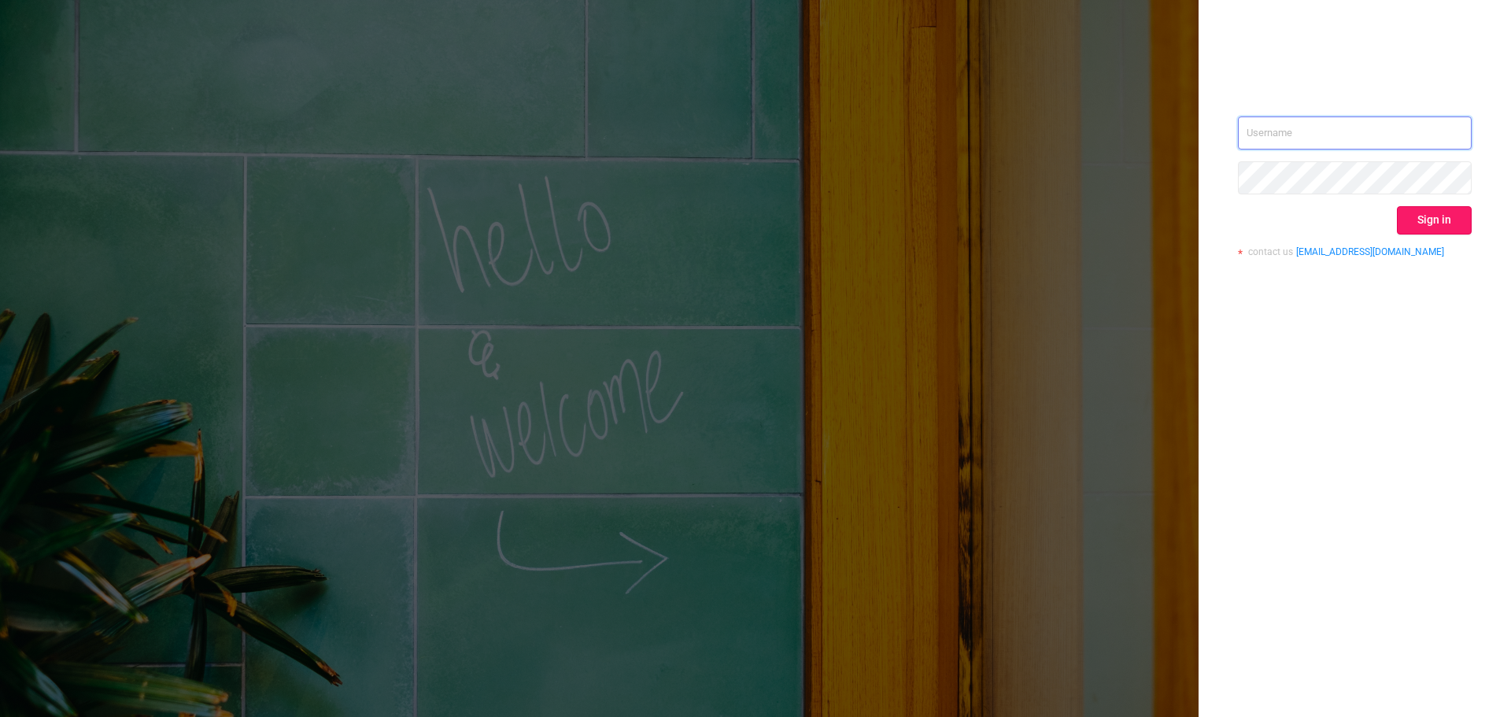
type input "[EMAIL_ADDRESS][DOMAIN_NAME]"
click at [1442, 219] on button "Sign in" at bounding box center [1434, 220] width 75 height 28
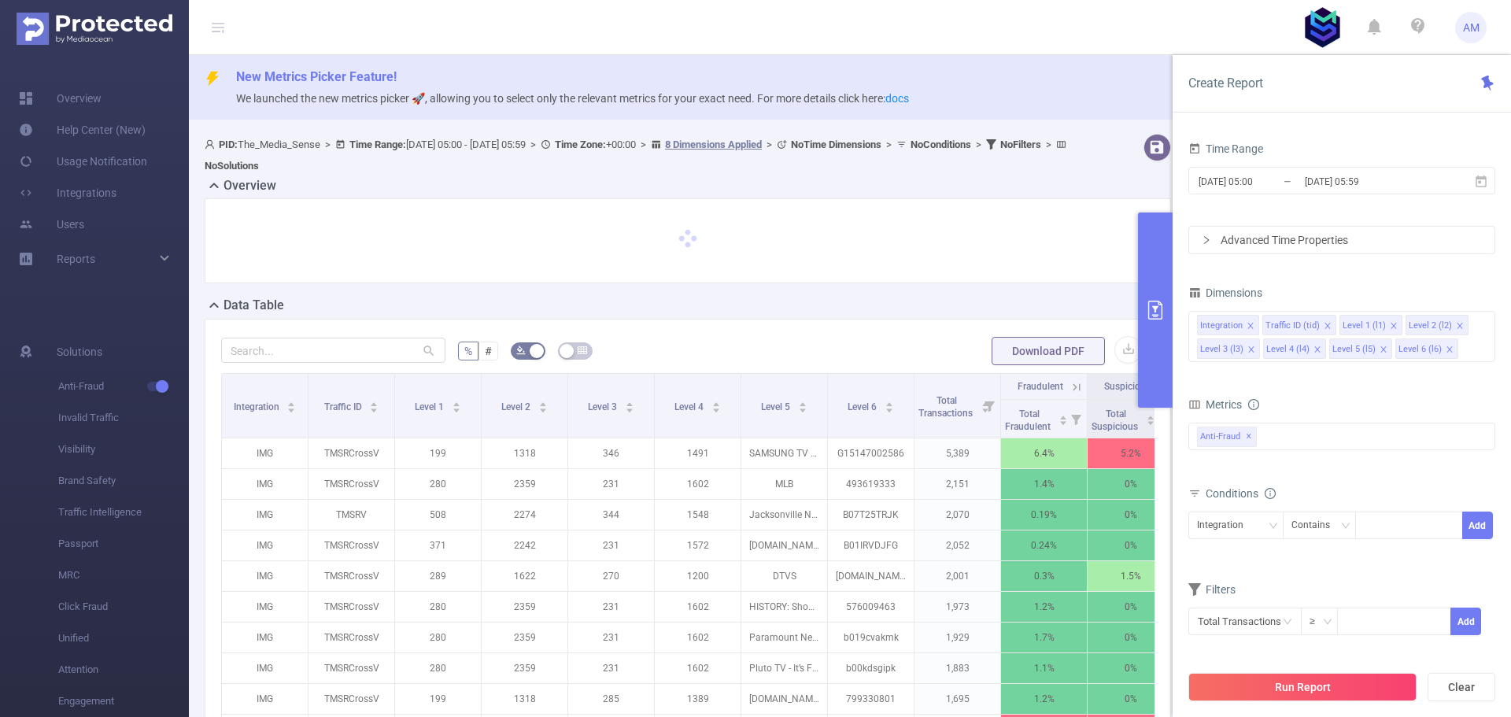
click at [1251, 187] on input "[DATE] 05:00" at bounding box center [1260, 181] width 127 height 21
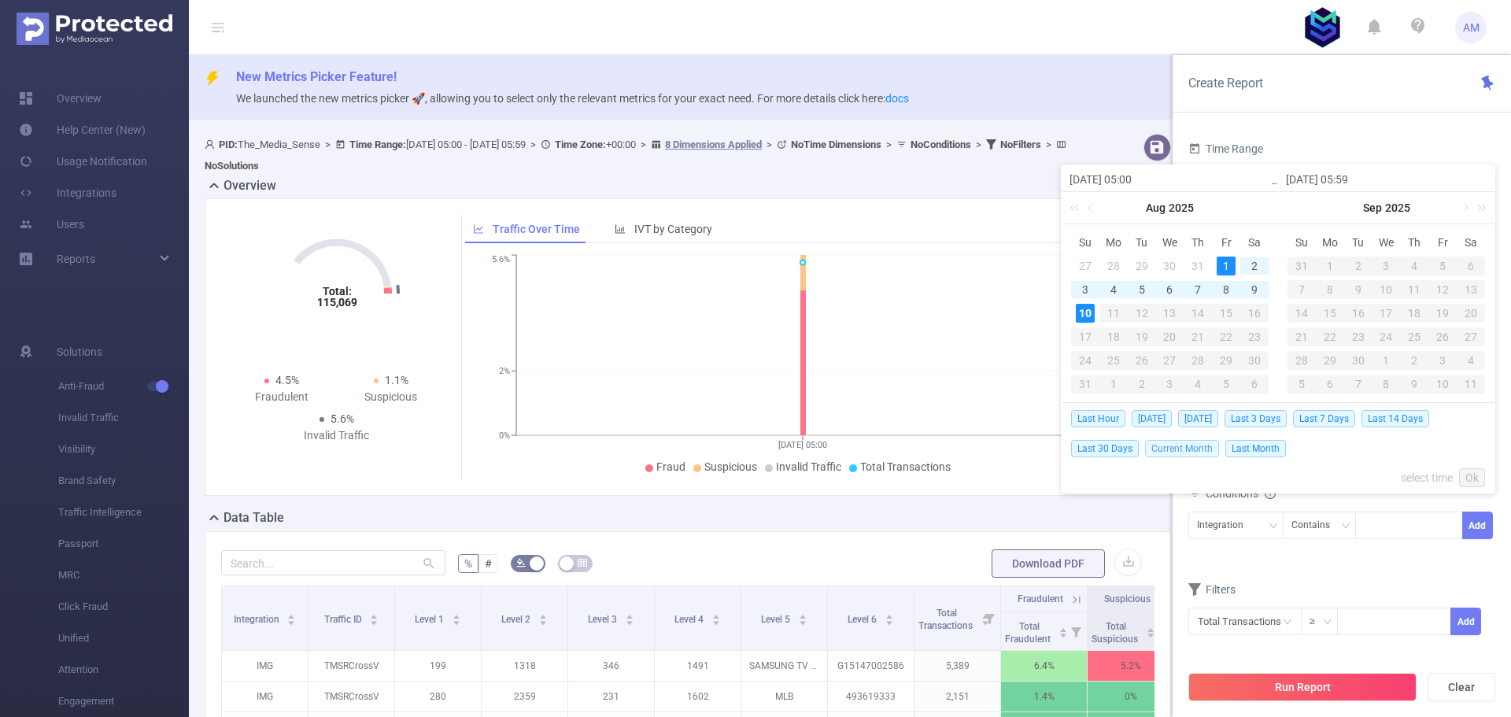
click at [1183, 445] on span "Current Month" at bounding box center [1182, 448] width 74 height 17
type input "[DATE] 00:00"
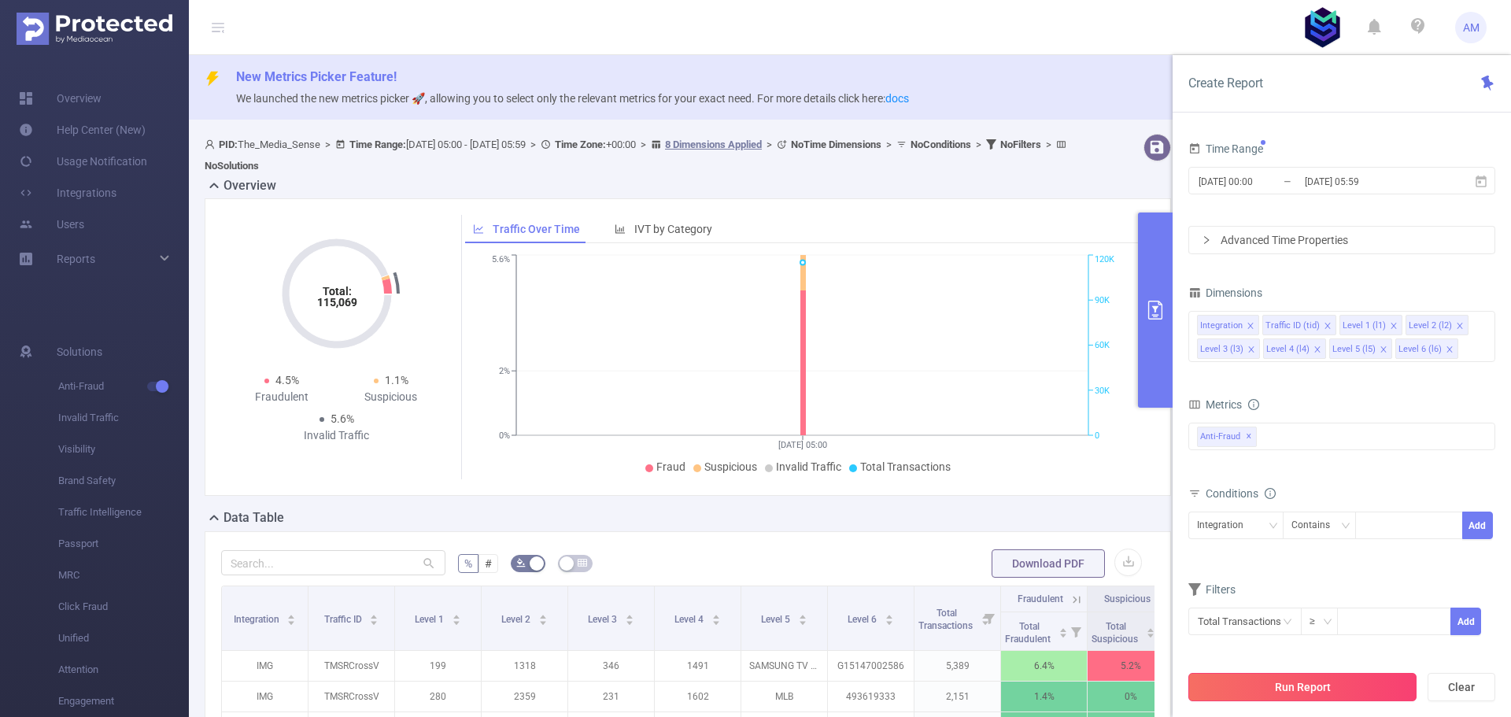
click at [1346, 688] on button "Run Report" at bounding box center [1302, 687] width 228 height 28
